Goal: Information Seeking & Learning: Compare options

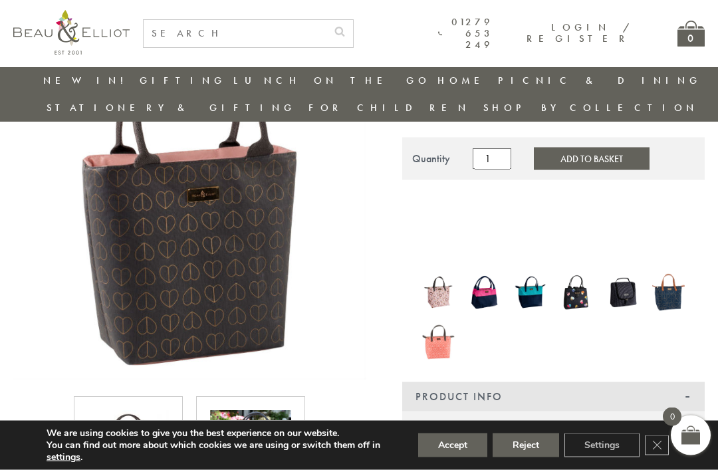
scroll to position [136, 0]
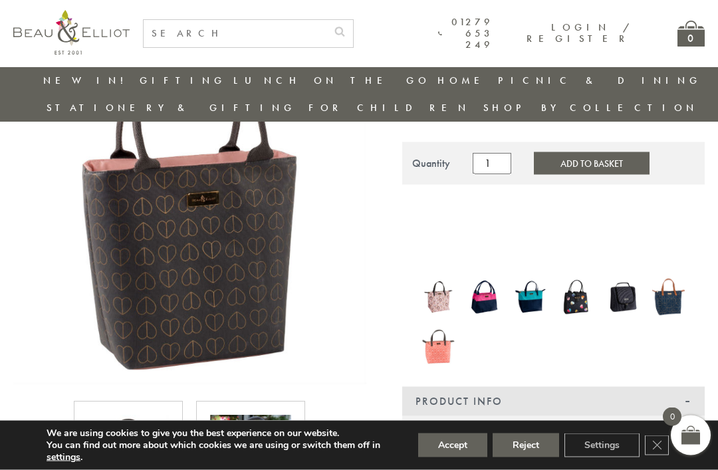
click at [478, 276] on img at bounding box center [484, 297] width 33 height 43
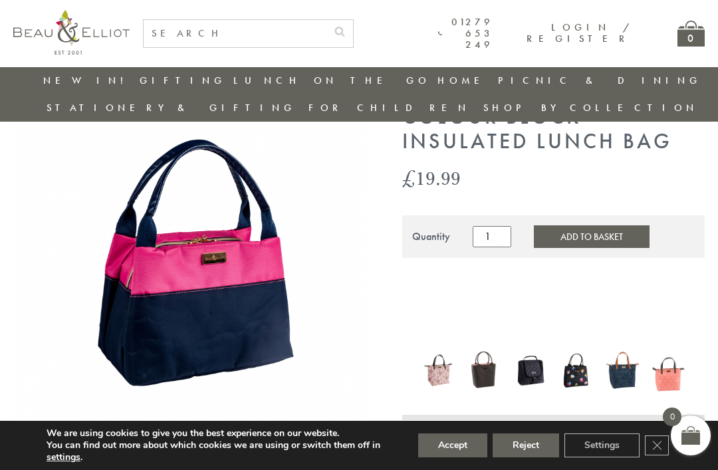
scroll to position [66, 0]
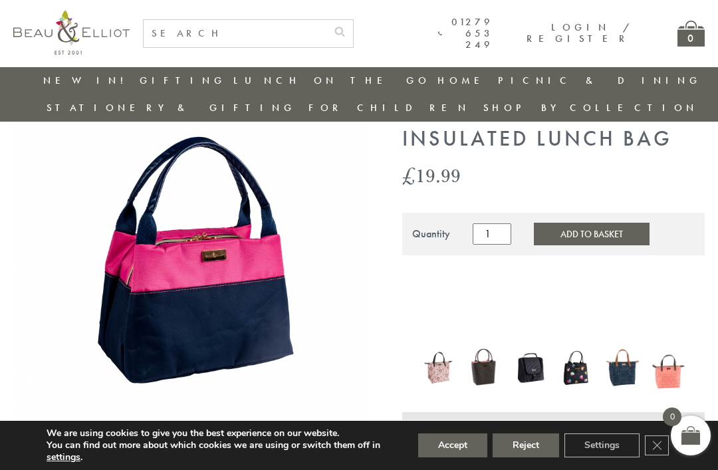
click at [530, 346] on img at bounding box center [530, 367] width 33 height 43
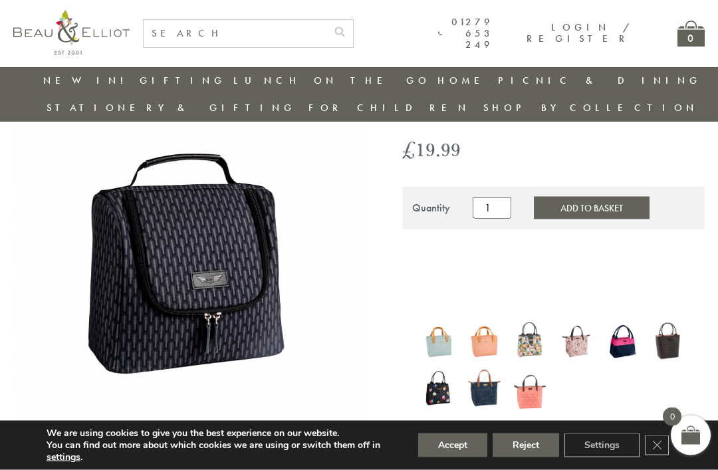
scroll to position [94, 0]
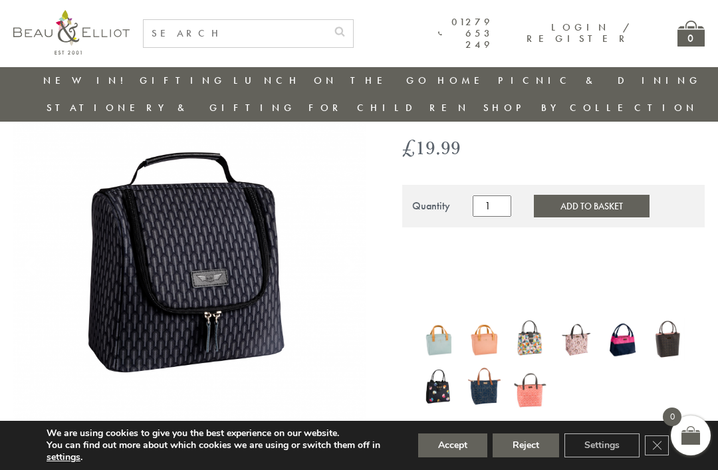
click at [524, 457] on button "Reject" at bounding box center [526, 445] width 66 height 24
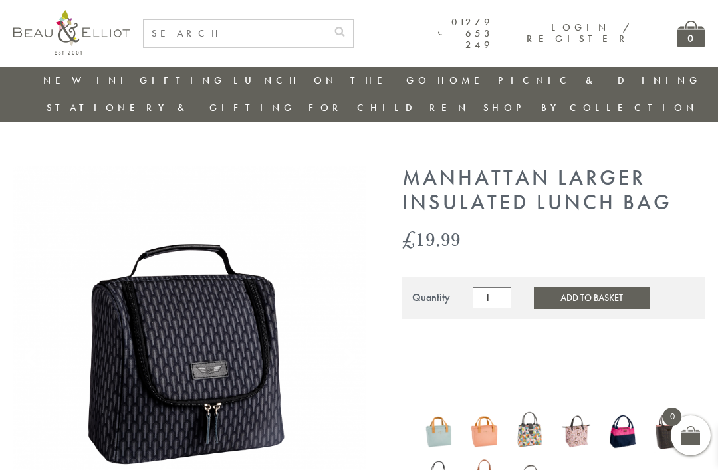
scroll to position [144, 0]
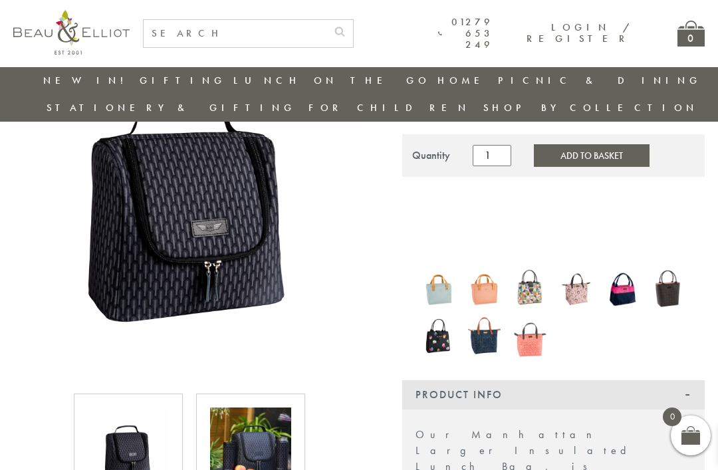
click at [444, 267] on img at bounding box center [438, 289] width 33 height 44
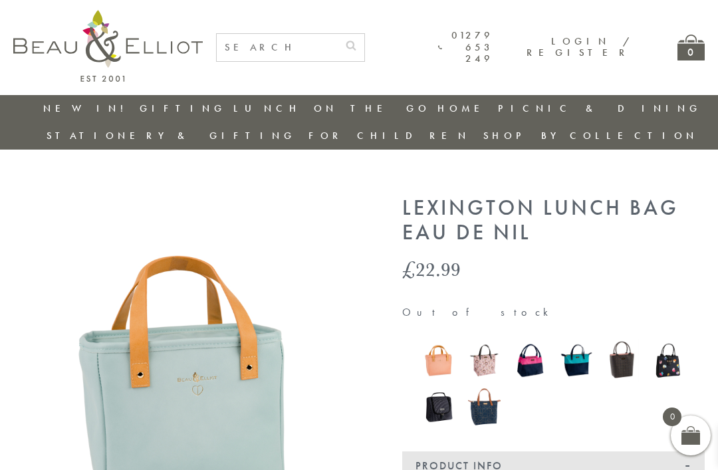
click at [485, 385] on img at bounding box center [484, 407] width 33 height 44
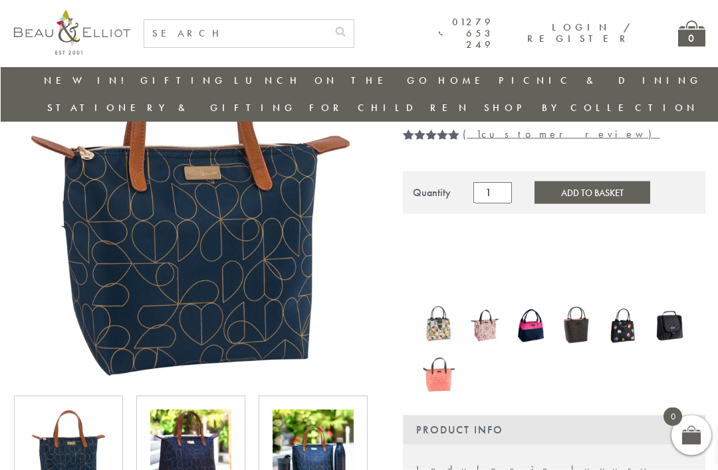
scroll to position [144, 0]
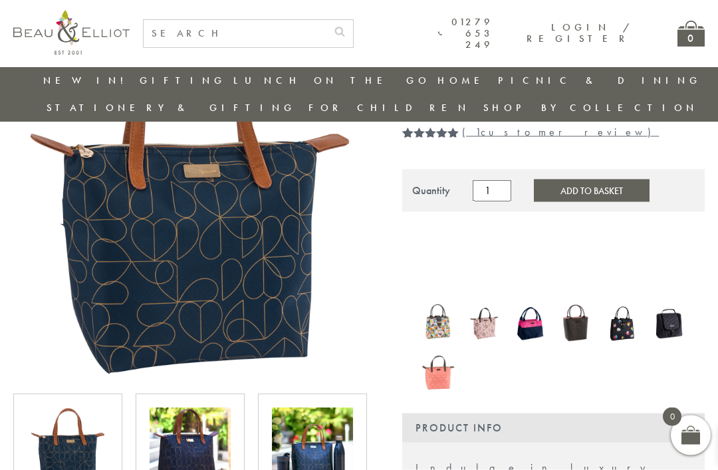
click at [669, 302] on img at bounding box center [668, 323] width 33 height 43
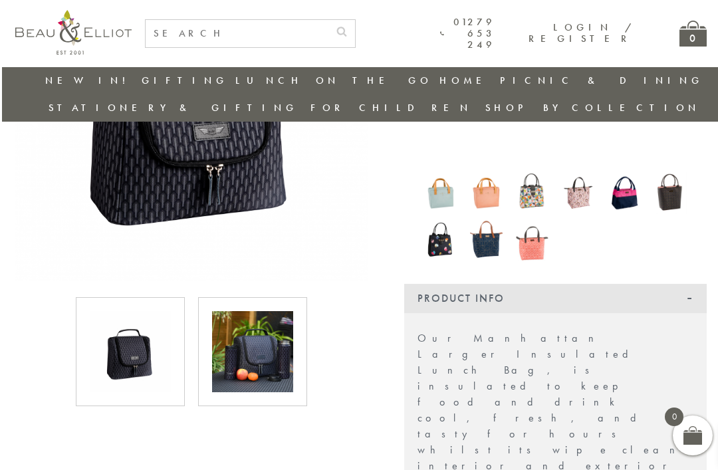
scroll to position [238, 0]
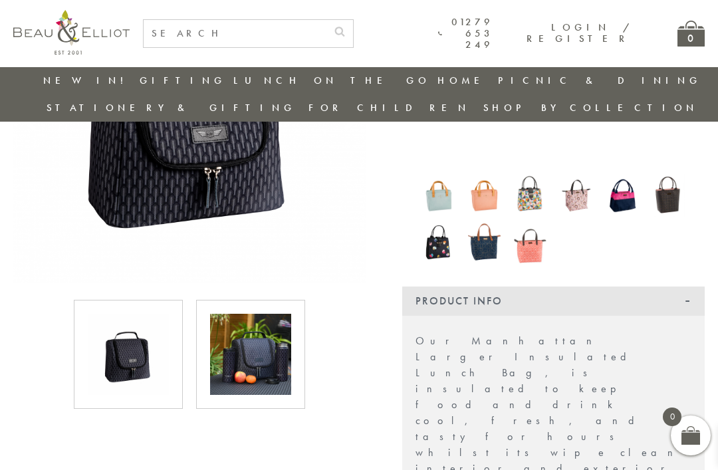
click at [273, 331] on img at bounding box center [250, 354] width 81 height 81
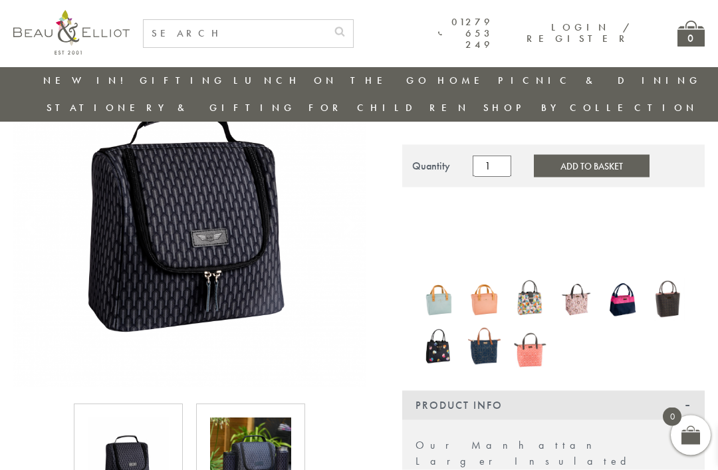
scroll to position [144, 0]
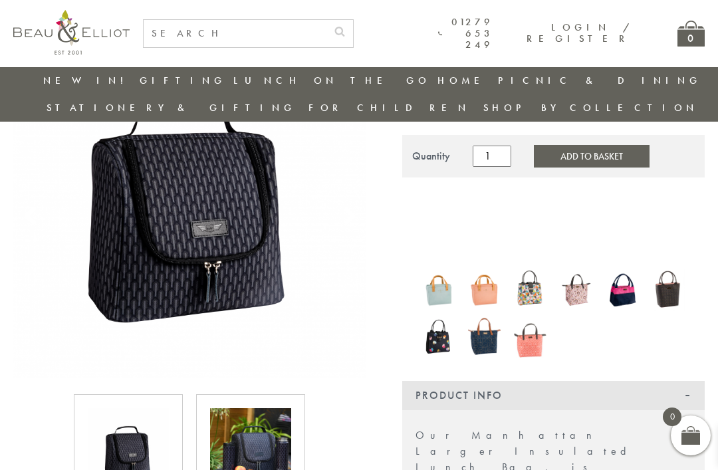
click at [617, 269] on img at bounding box center [622, 290] width 33 height 43
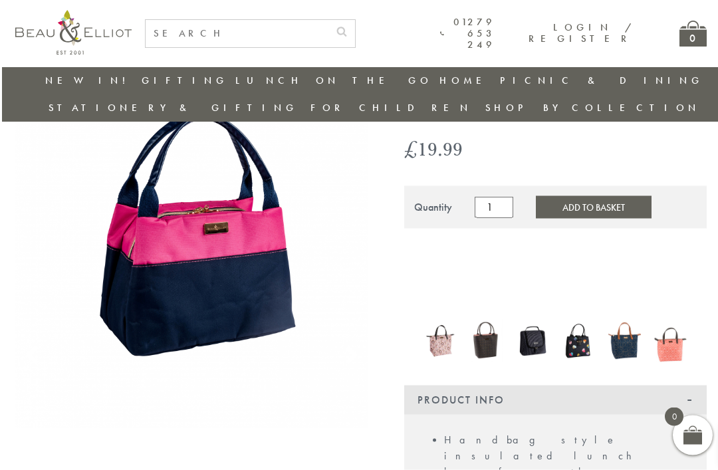
scroll to position [96, 0]
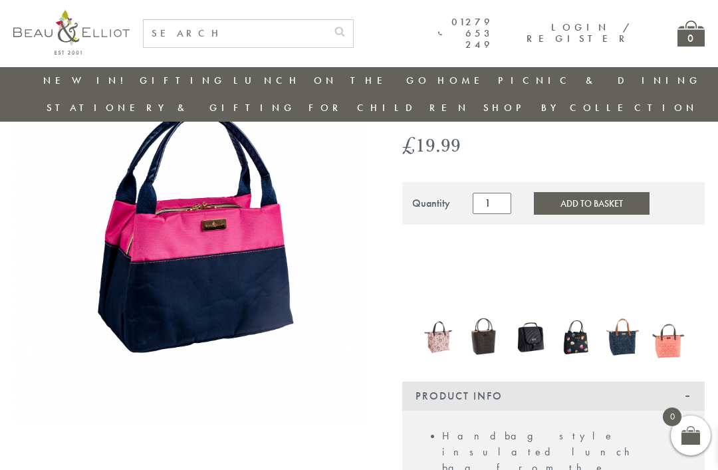
click at [577, 318] on img at bounding box center [576, 337] width 33 height 39
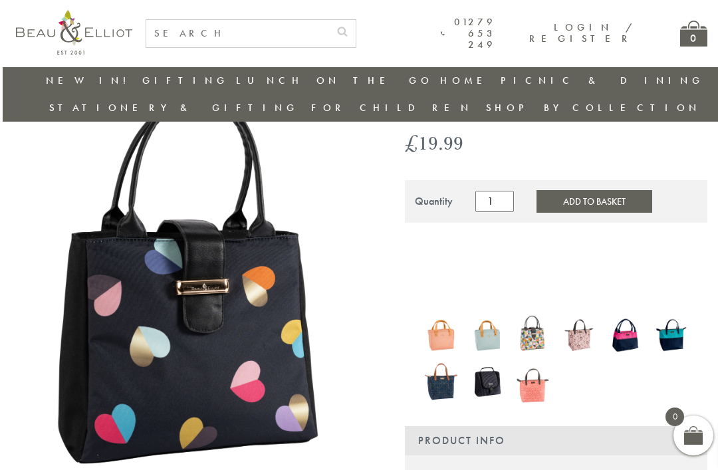
scroll to position [102, 0]
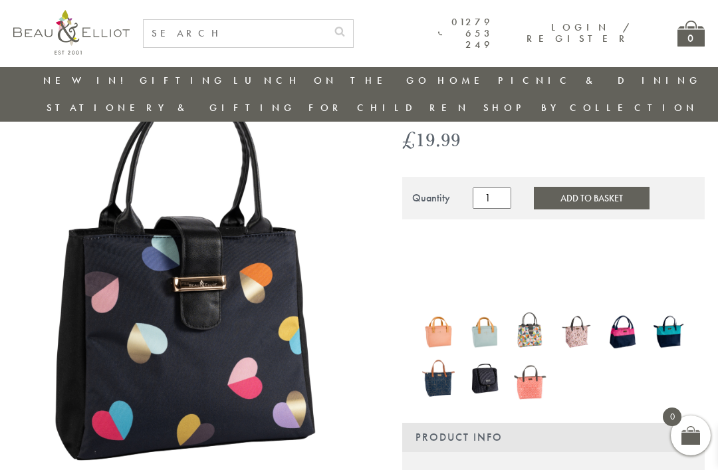
click at [674, 310] on img at bounding box center [668, 331] width 33 height 43
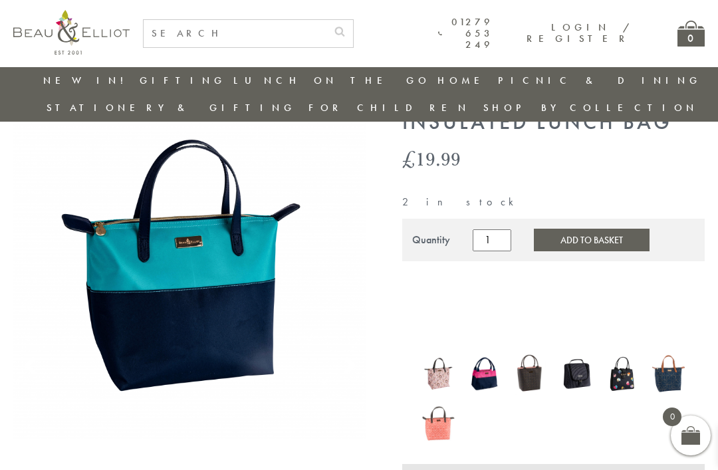
scroll to position [108, 0]
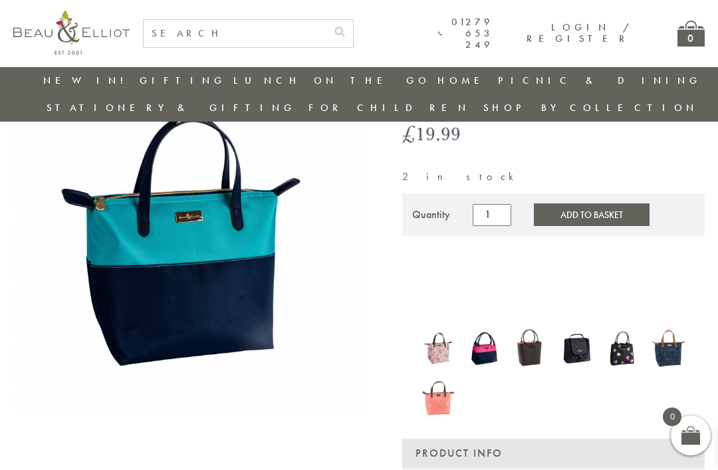
click at [667, 326] on img at bounding box center [668, 348] width 33 height 44
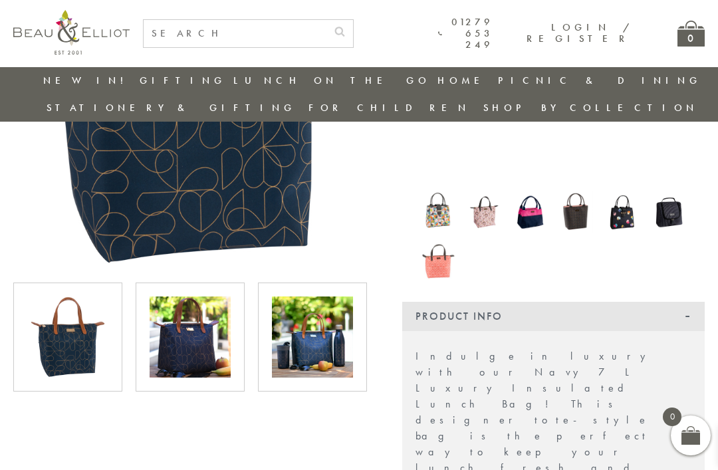
scroll to position [256, 0]
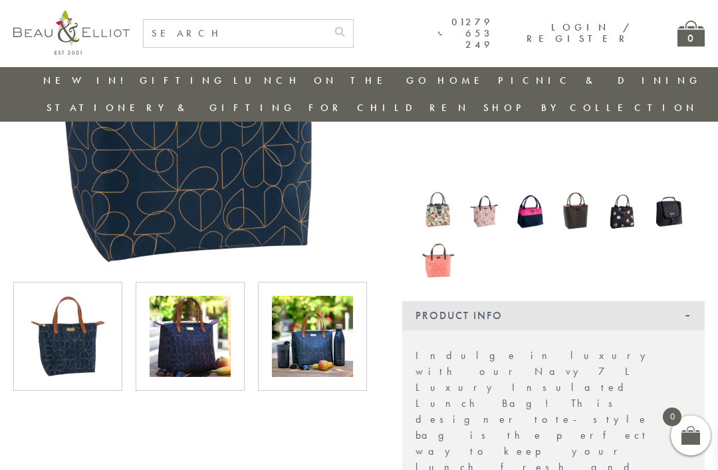
click at [580, 190] on img at bounding box center [576, 211] width 33 height 43
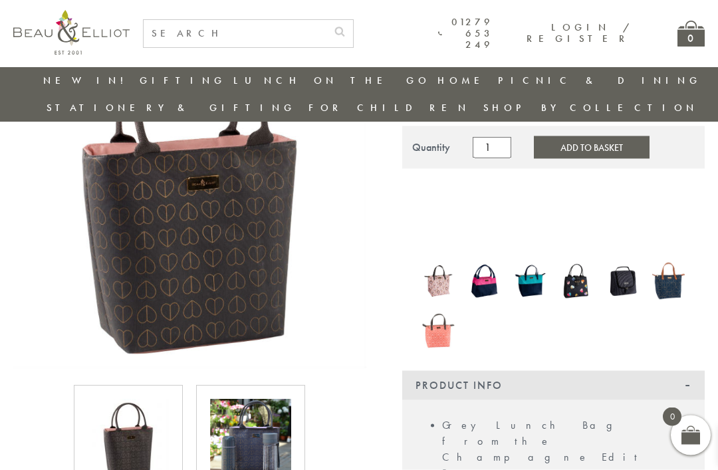
scroll to position [153, 0]
click at [668, 259] on img at bounding box center [668, 281] width 33 height 44
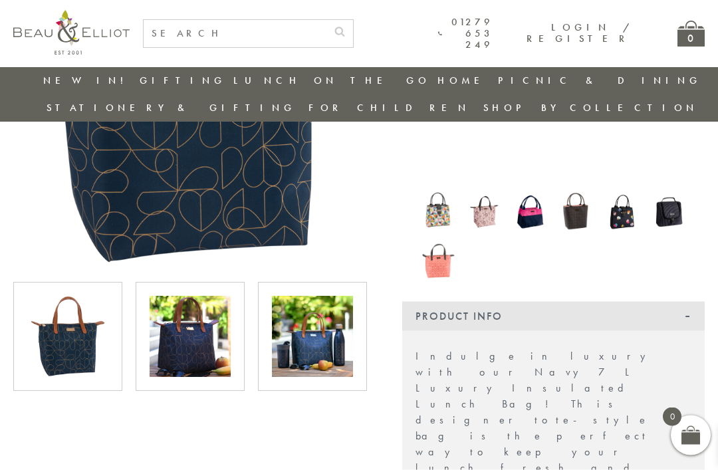
scroll to position [259, 0]
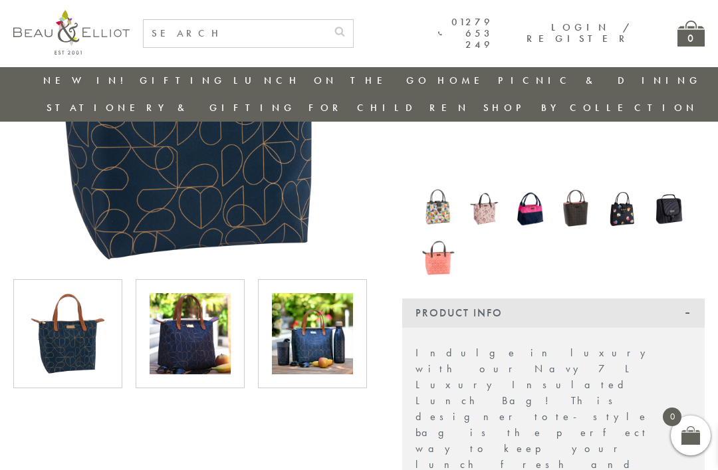
click at [193, 313] on img at bounding box center [190, 333] width 81 height 81
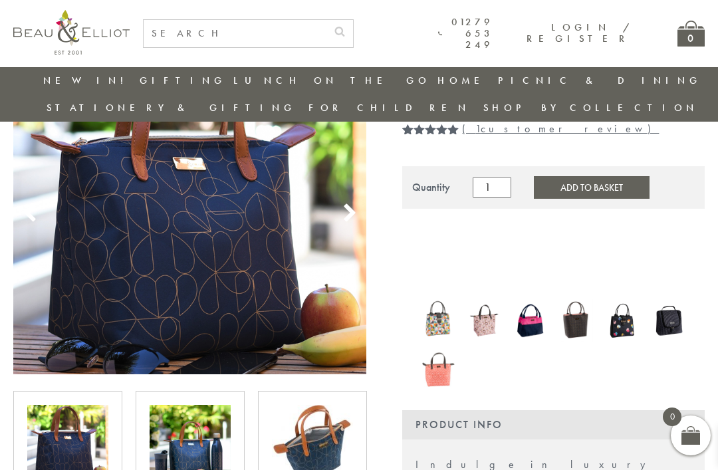
scroll to position [146, 0]
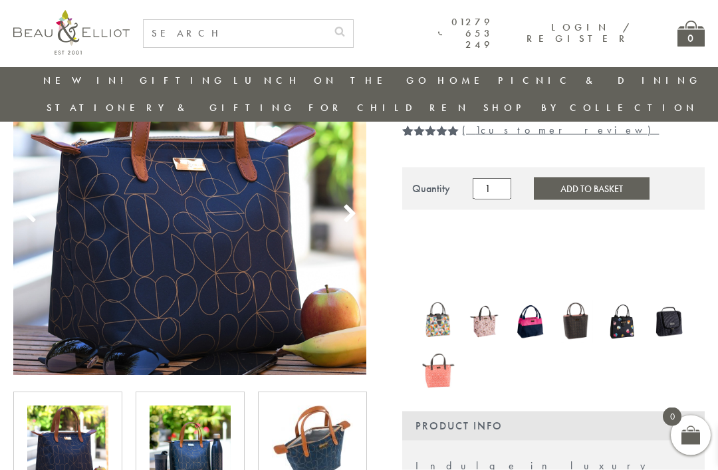
click at [191, 424] on img at bounding box center [190, 446] width 81 height 81
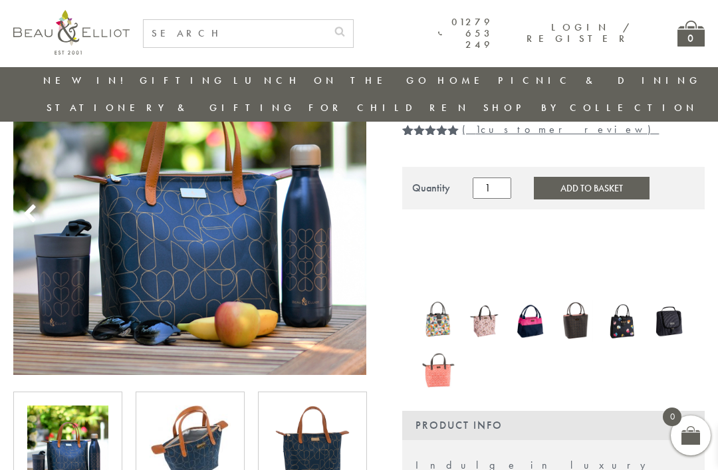
click at [181, 424] on img at bounding box center [190, 445] width 81 height 81
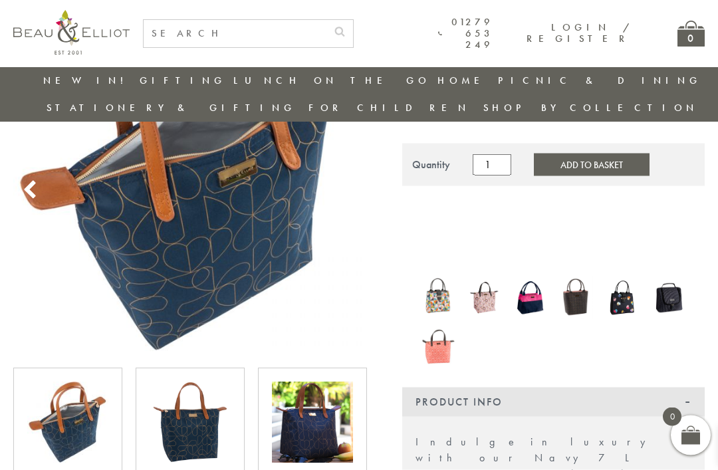
scroll to position [170, 0]
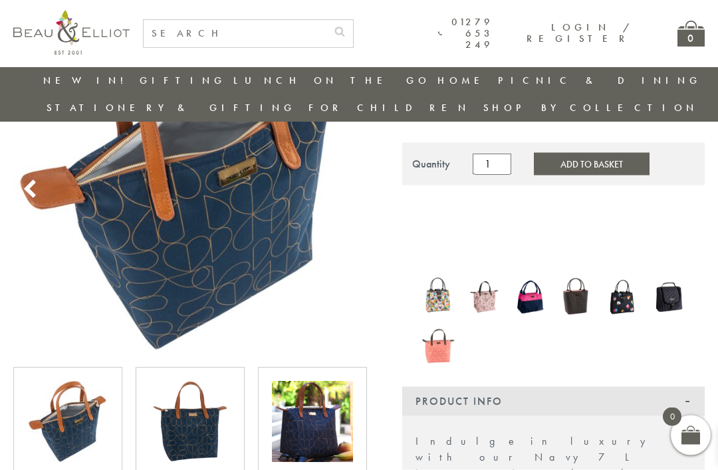
click at [209, 407] on img at bounding box center [190, 422] width 81 height 81
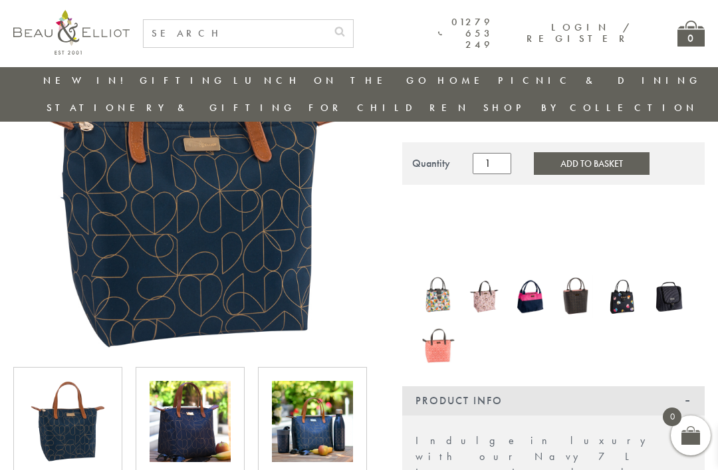
click at [203, 400] on img at bounding box center [190, 421] width 81 height 81
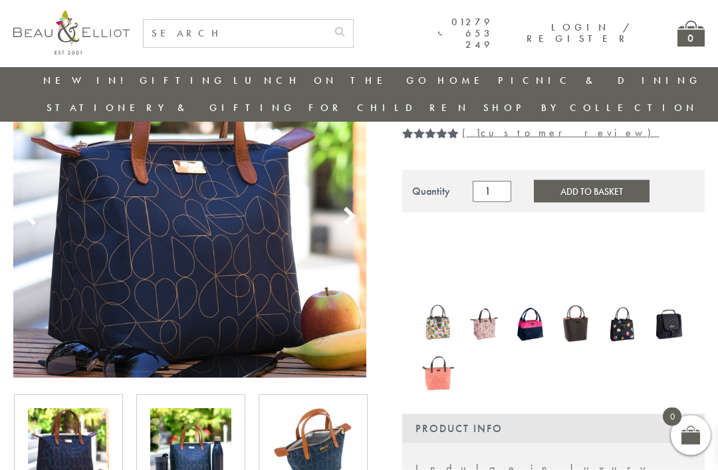
click at [193, 419] on img at bounding box center [190, 449] width 81 height 81
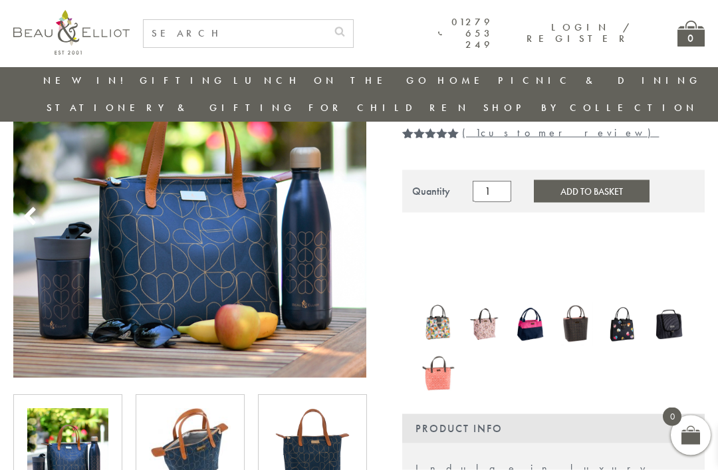
scroll to position [144, 0]
click at [194, 419] on img at bounding box center [190, 448] width 81 height 81
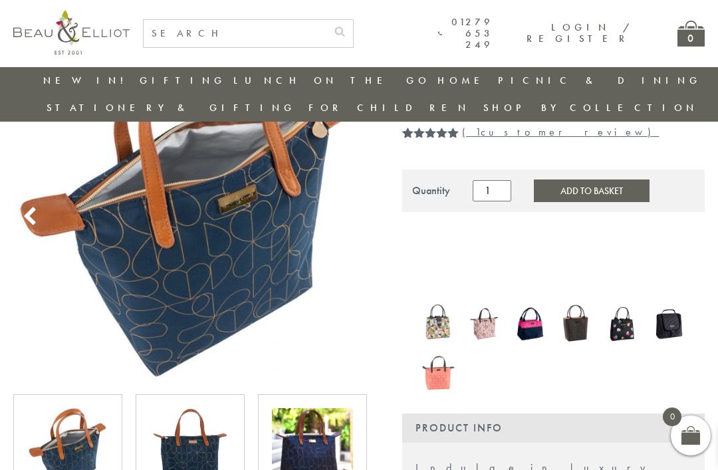
click at [312, 408] on img at bounding box center [312, 448] width 81 height 81
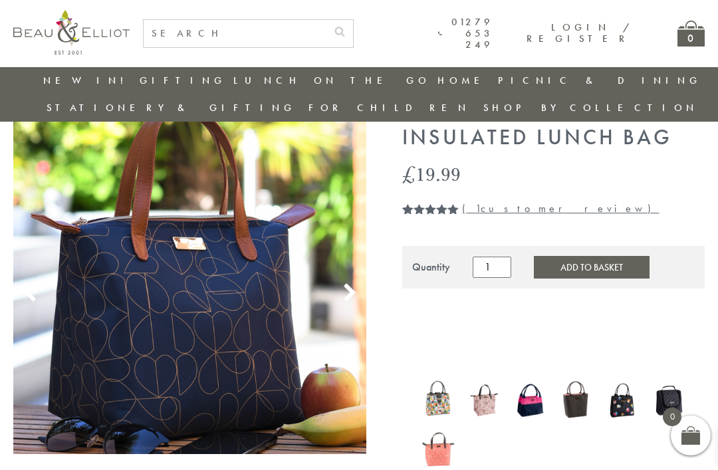
scroll to position [69, 0]
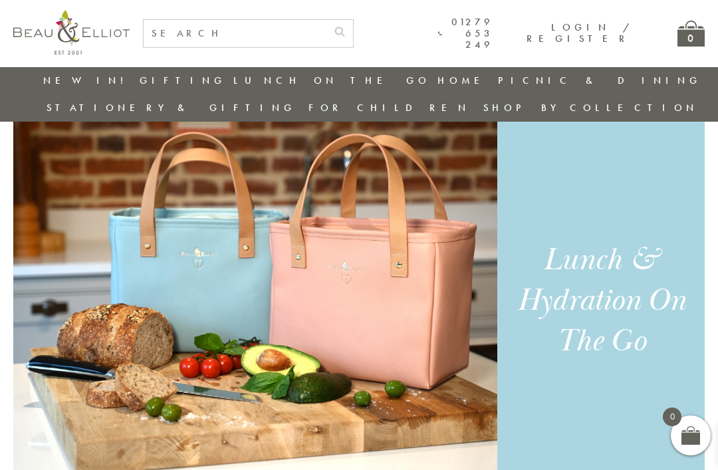
scroll to position [817, 13]
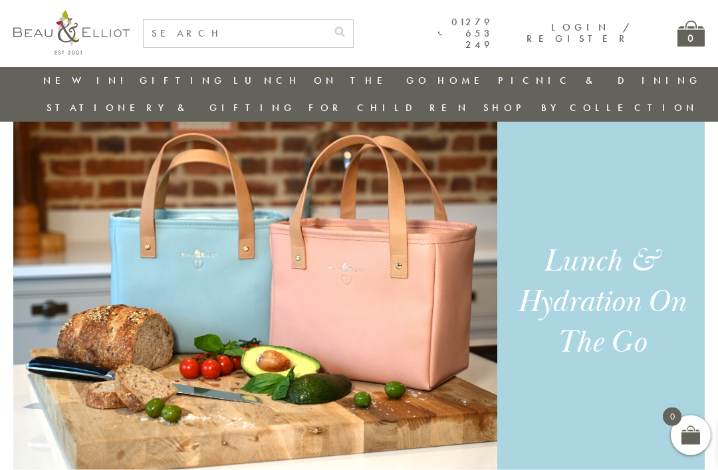
click at [389, 241] on img at bounding box center [255, 301] width 484 height 399
